Goal: Information Seeking & Learning: Learn about a topic

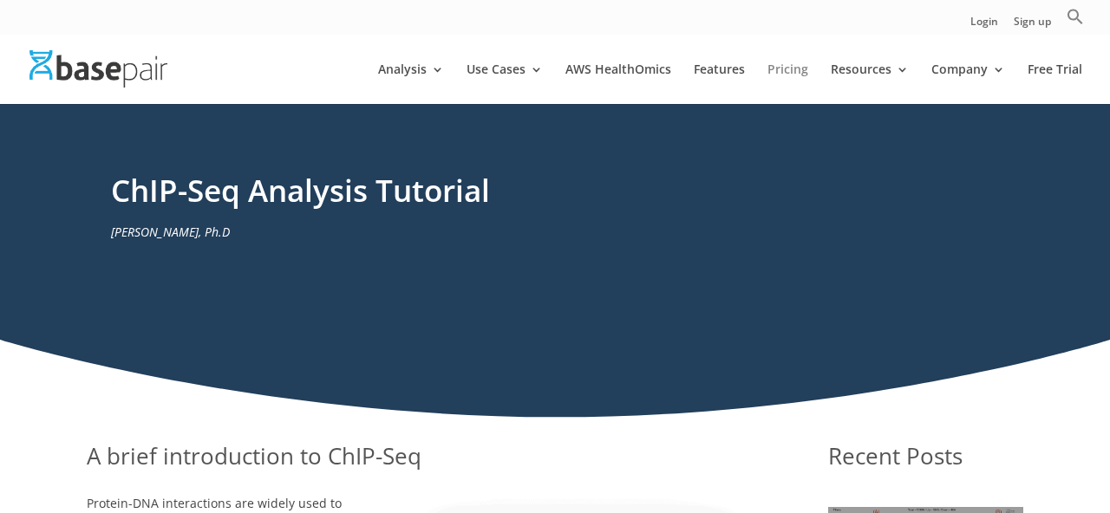
click at [788, 69] on link "Pricing" at bounding box center [788, 83] width 41 height 41
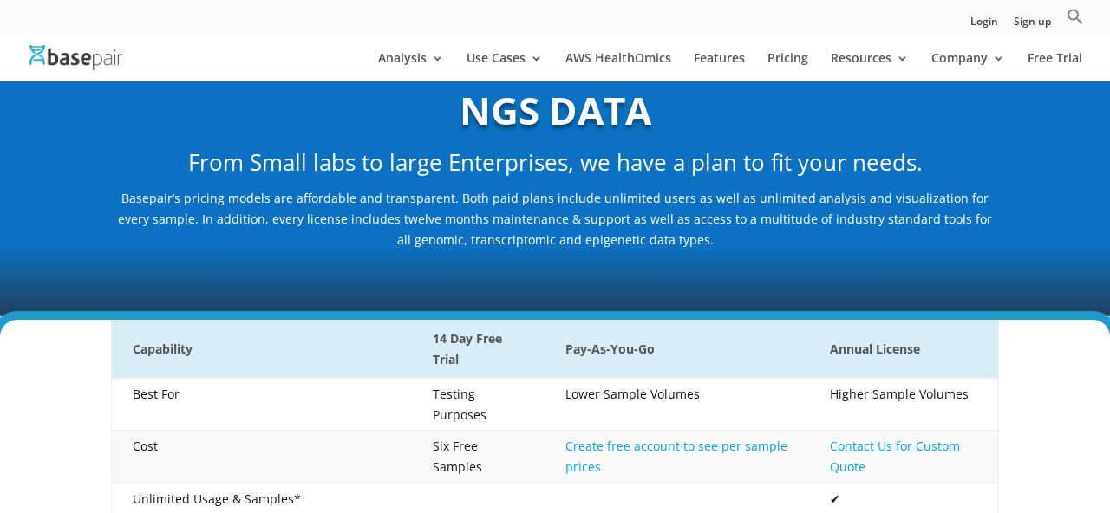
scroll to position [199, 0]
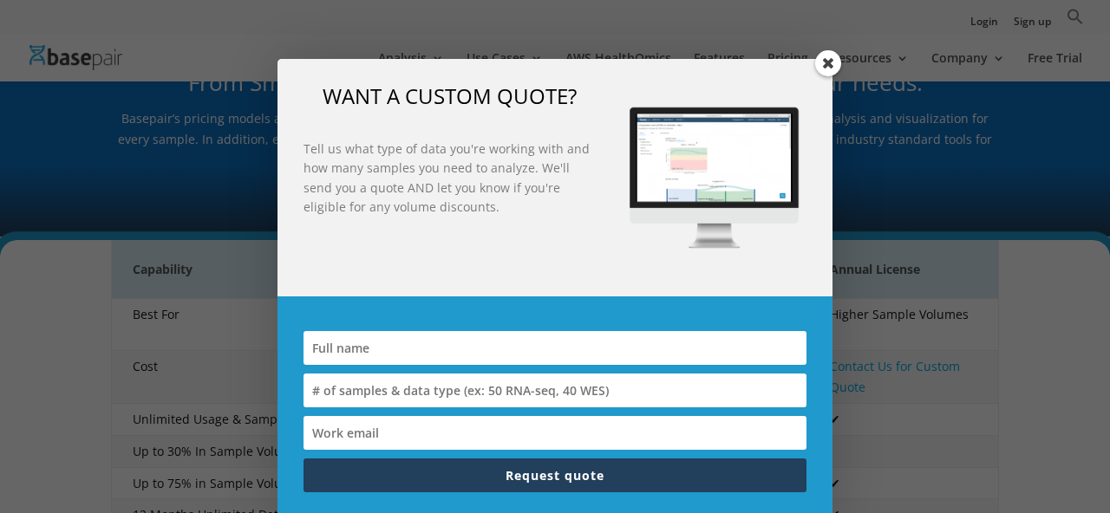
click at [828, 69] on span at bounding box center [828, 63] width 26 height 26
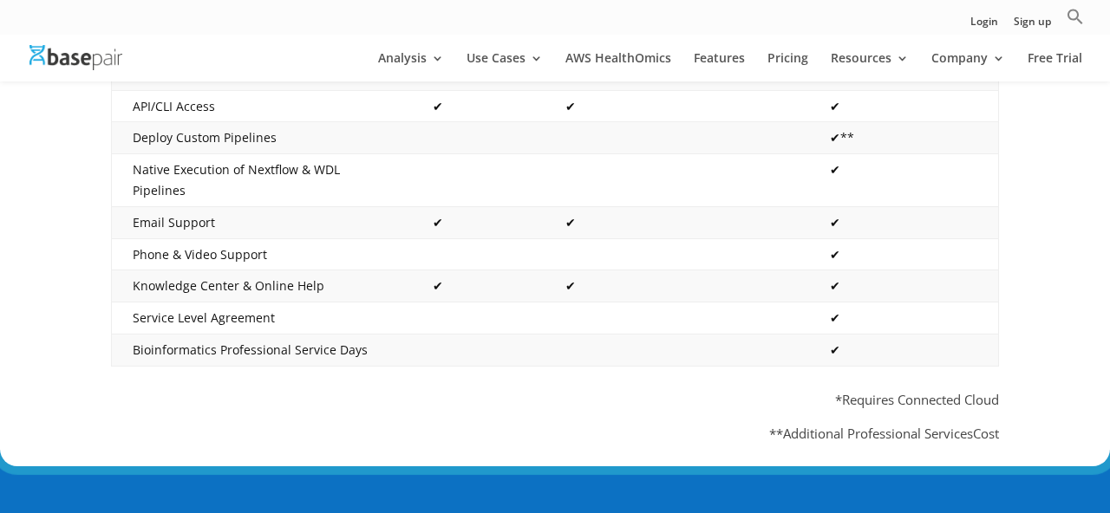
scroll to position [858, 0]
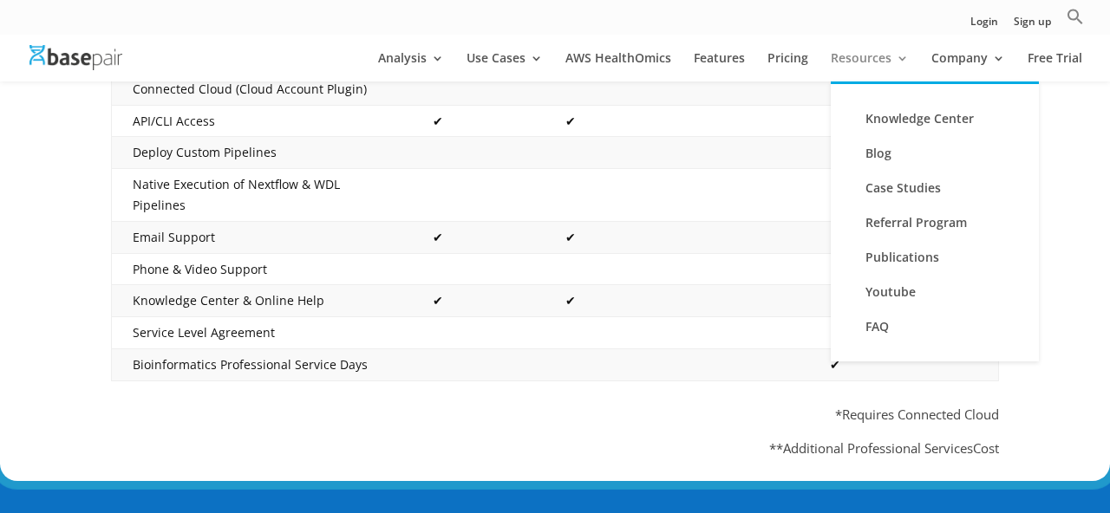
click at [899, 66] on link "Resources" at bounding box center [870, 66] width 78 height 29
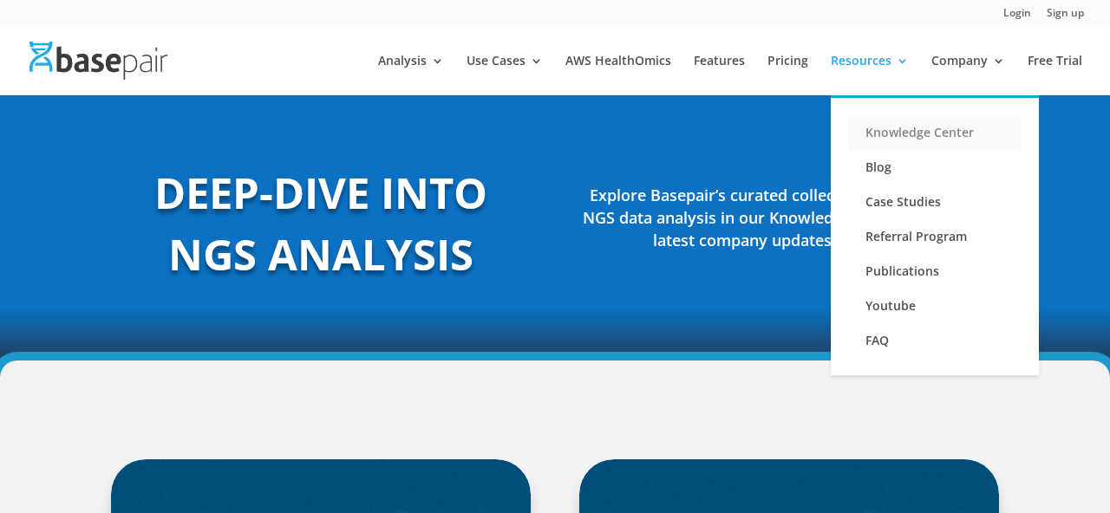
click at [916, 136] on link "Knowledge Center" at bounding box center [934, 132] width 173 height 35
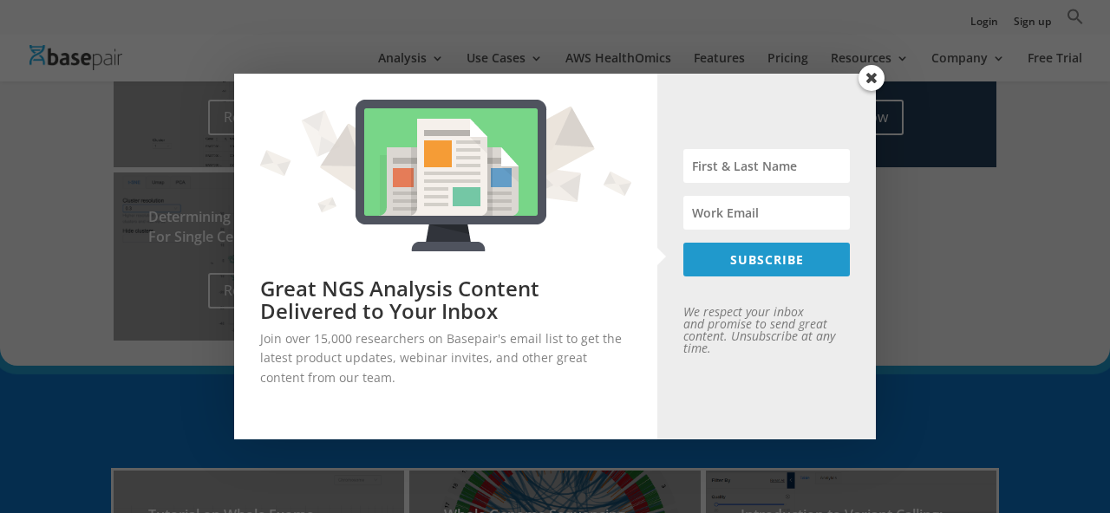
scroll to position [955, 0]
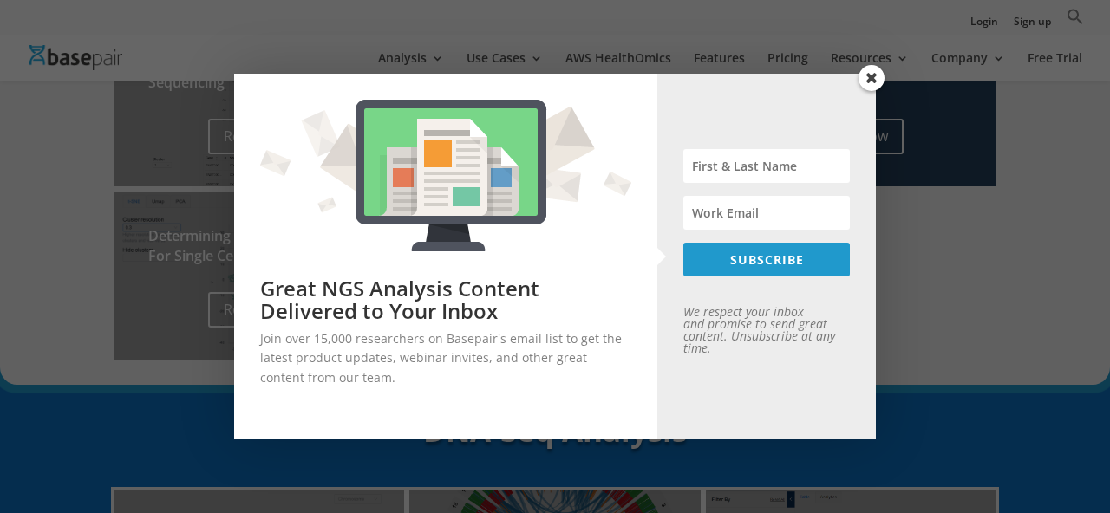
click at [870, 83] on span at bounding box center [872, 78] width 26 height 26
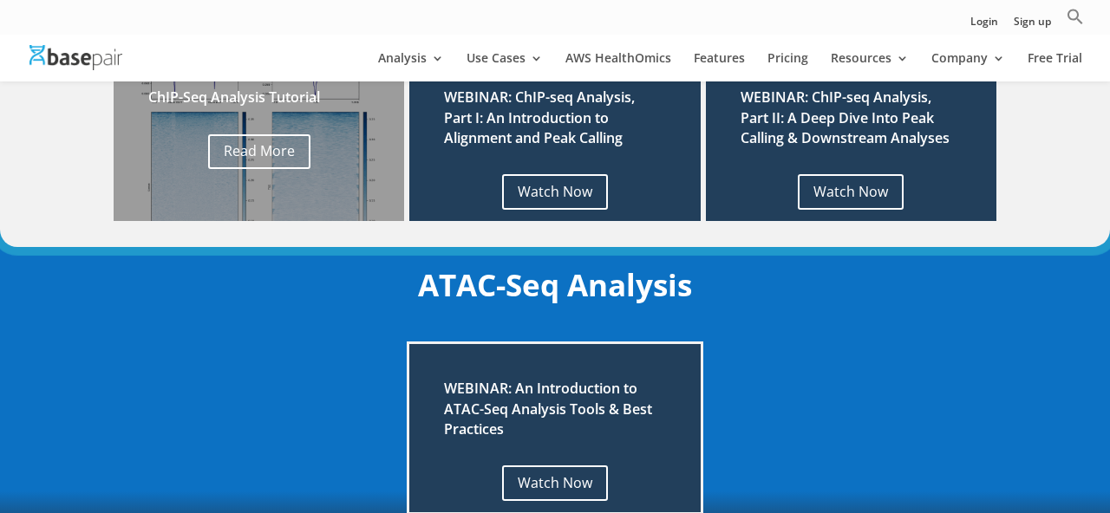
scroll to position [1799, 0]
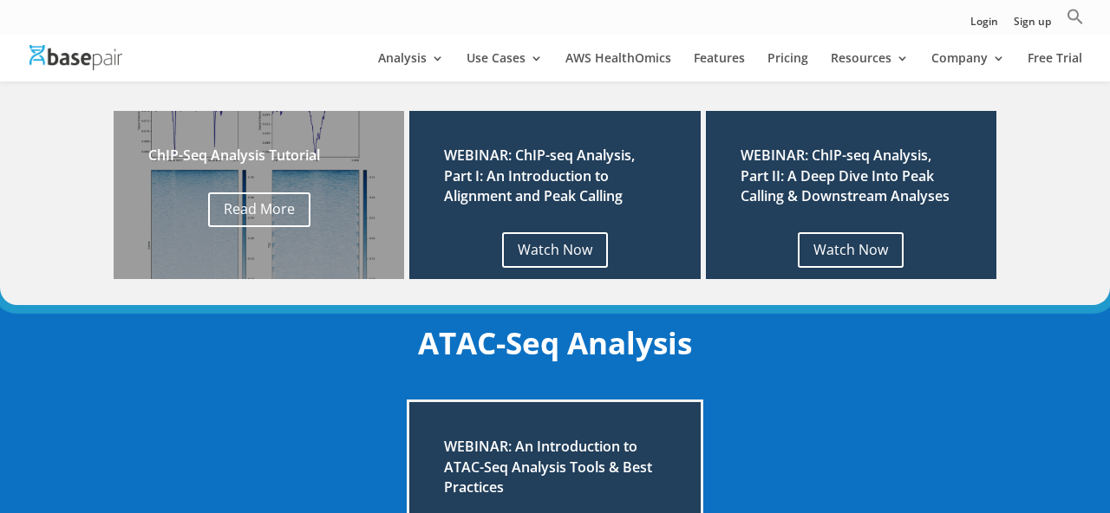
click at [585, 193] on h2 "WEBINAR: ChIP-seq Analysis, Part I: An Introduction to Alignment and Peak Calli…" at bounding box center [554, 180] width 221 height 69
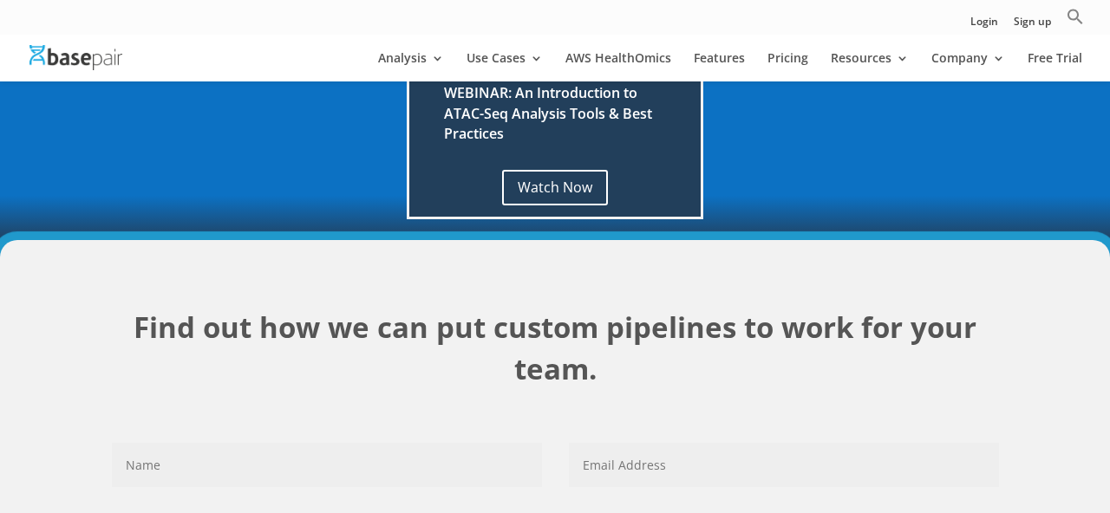
scroll to position [1799, 0]
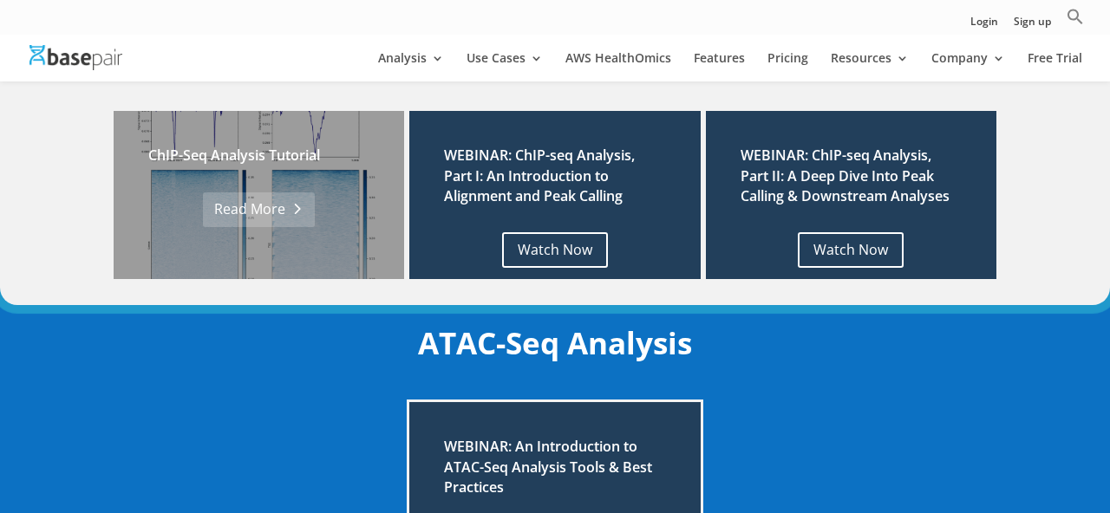
click at [259, 200] on link "Read More" at bounding box center [259, 211] width 112 height 36
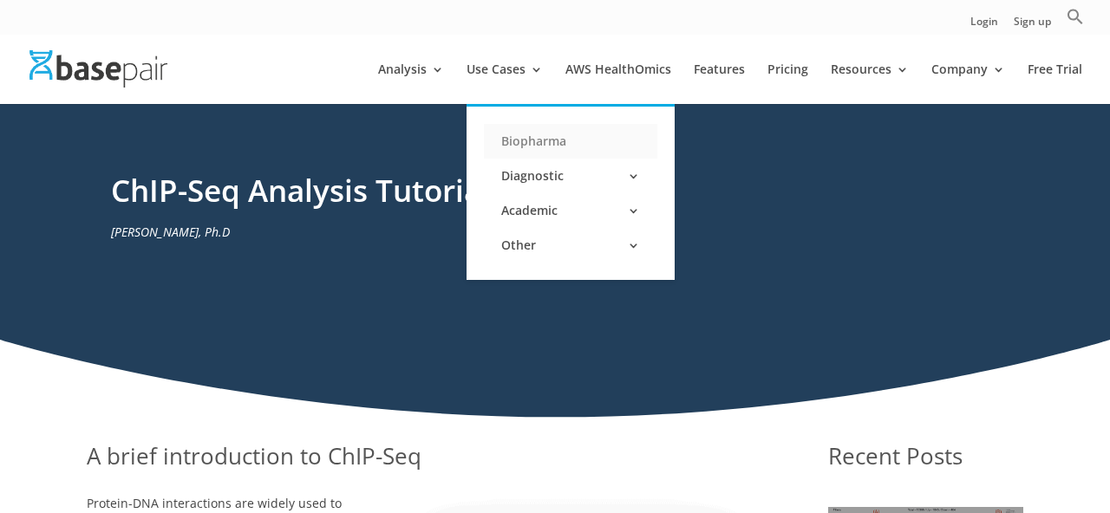
click at [534, 140] on link "Biopharma" at bounding box center [570, 141] width 173 height 35
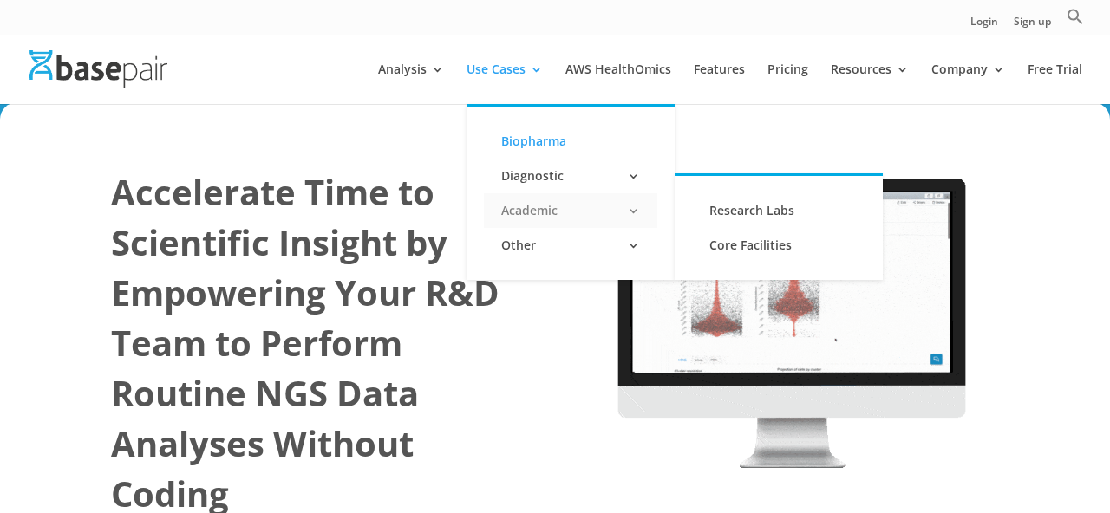
click at [648, 210] on link "Academic" at bounding box center [570, 210] width 173 height 35
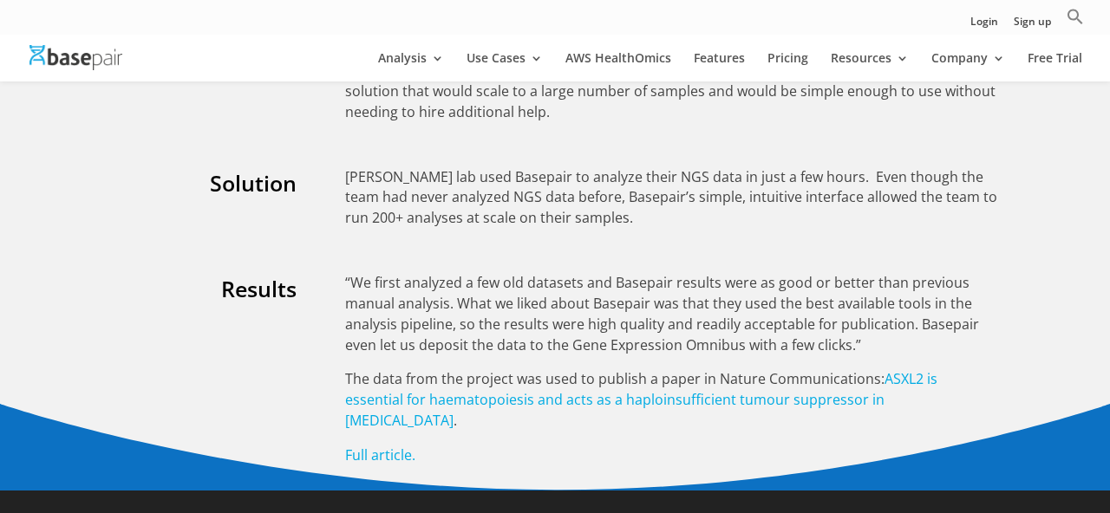
scroll to position [3319, 0]
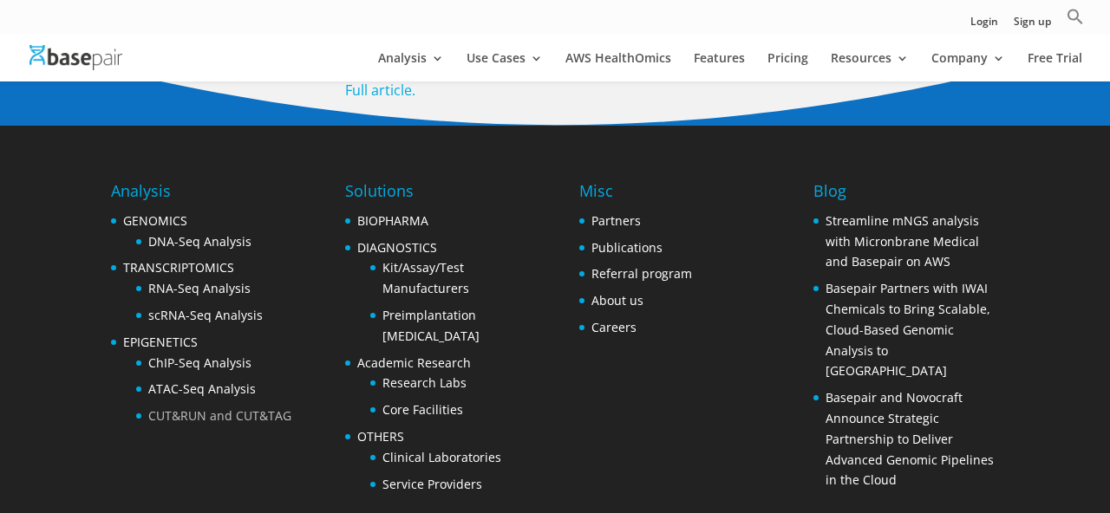
click at [265, 408] on link "CUT&RUN and CUT&TAG" at bounding box center [219, 416] width 143 height 16
